Goal: Navigation & Orientation: Find specific page/section

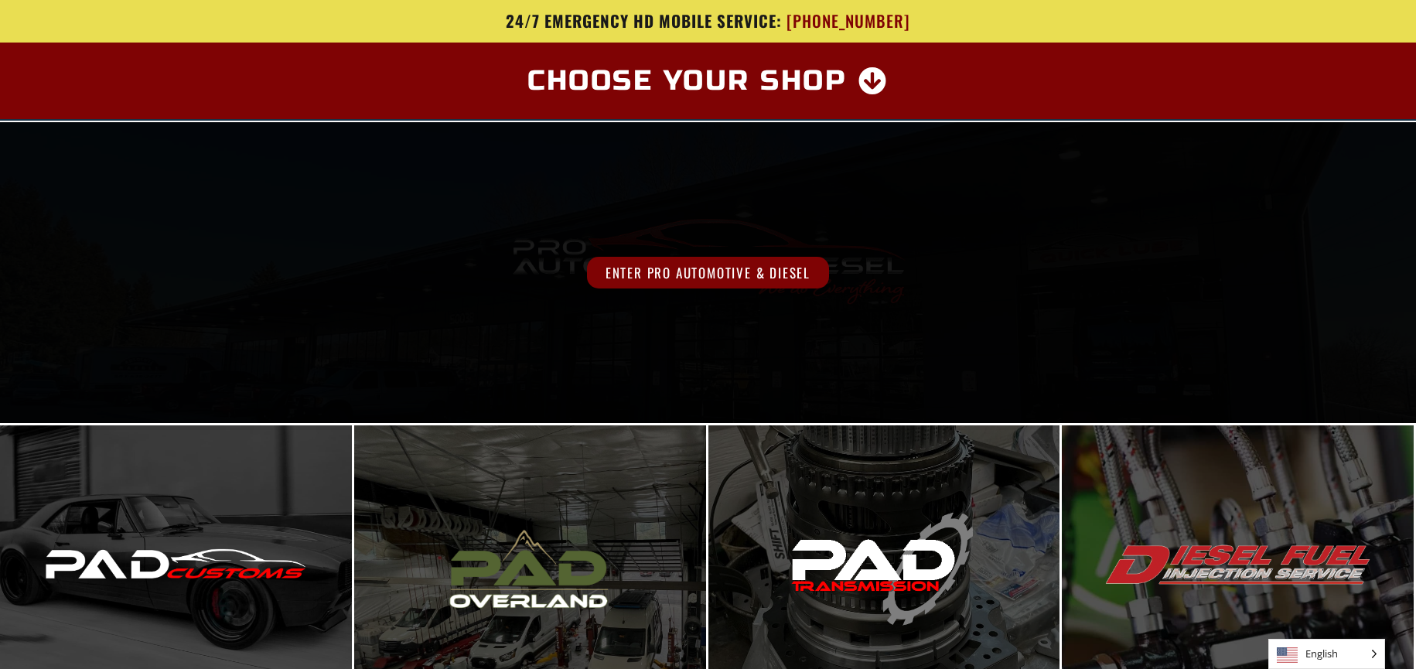
click at [669, 266] on span "Enter Pro Automotive & Diesel" at bounding box center [708, 273] width 242 height 32
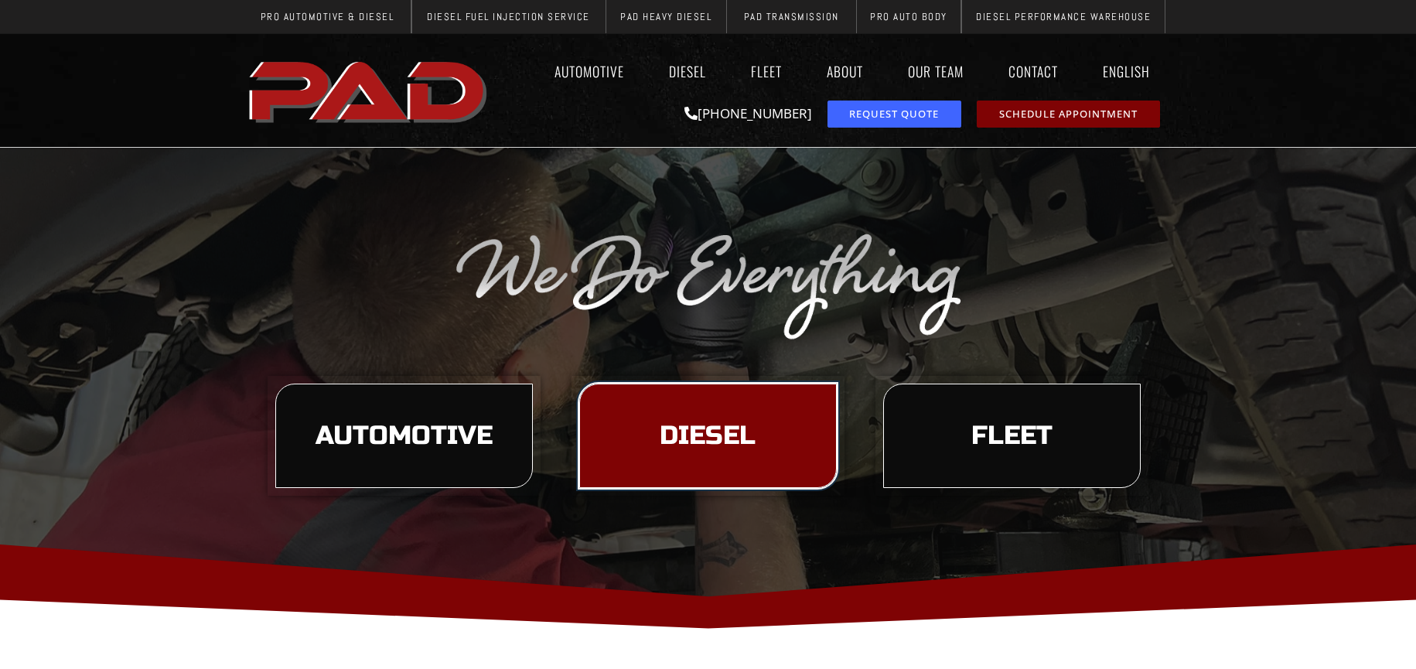
click at [698, 425] on span "Diesel" at bounding box center [707, 436] width 96 height 26
